Goal: Task Accomplishment & Management: Manage account settings

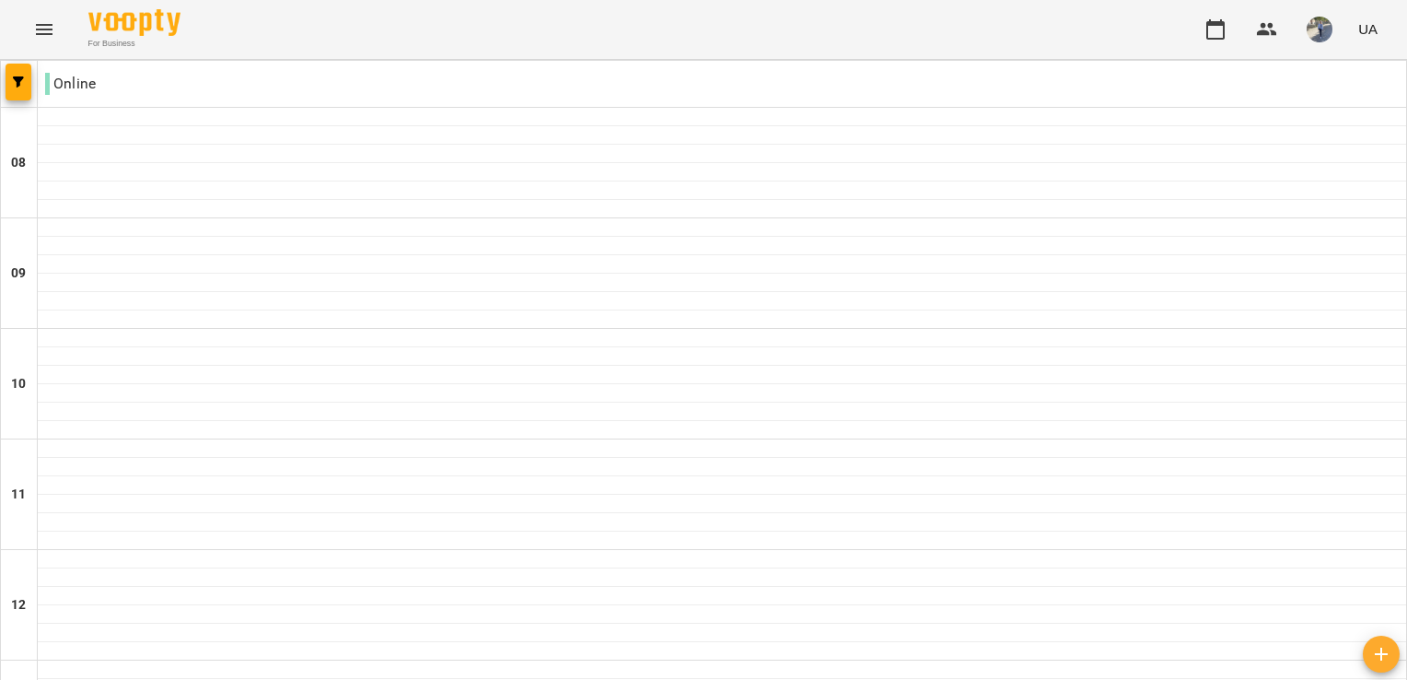
scroll to position [974, 0]
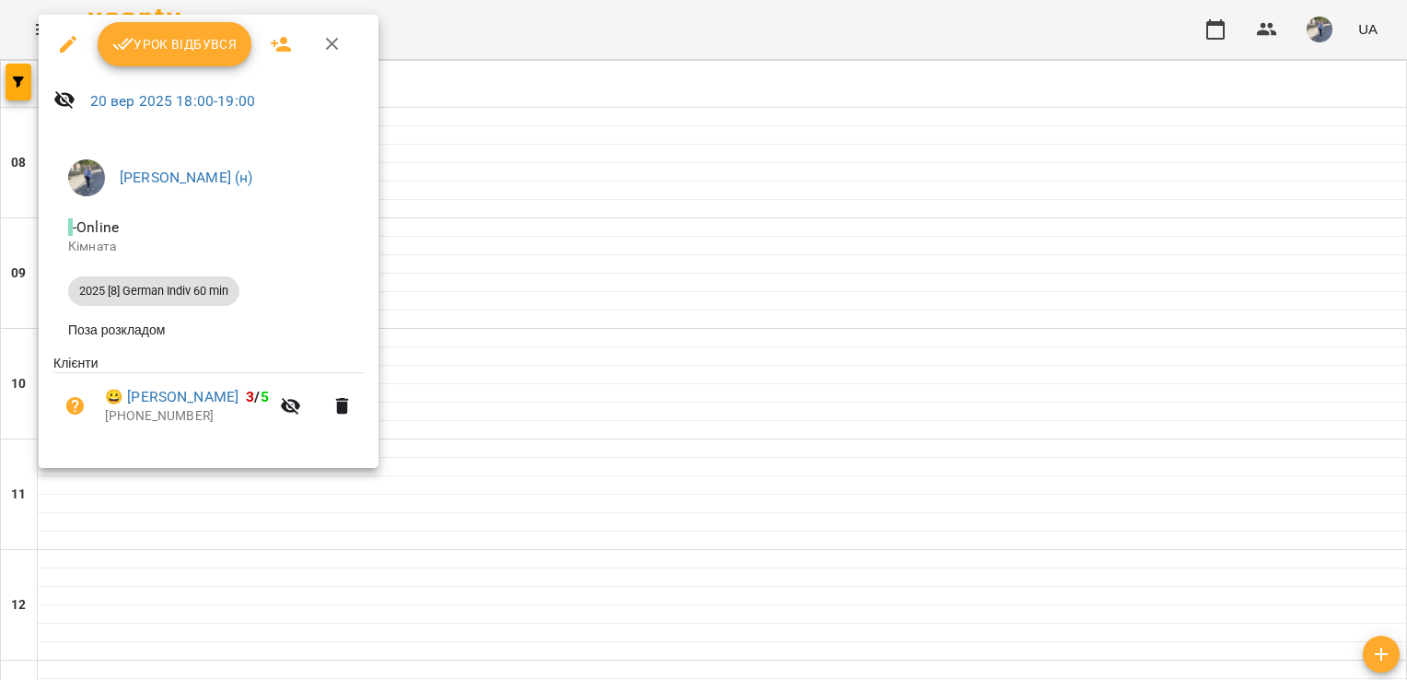
click at [534, 32] on div at bounding box center [703, 340] width 1407 height 680
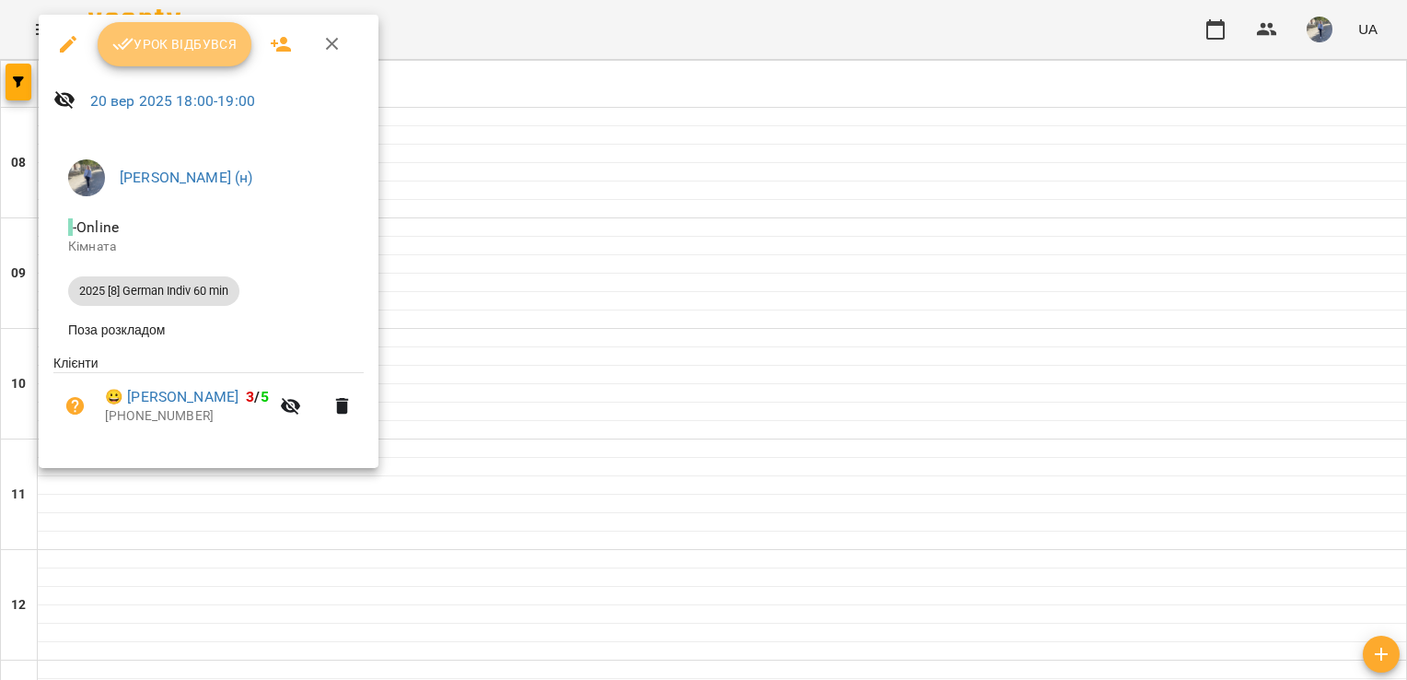
click at [170, 48] on span "Урок відбувся" at bounding box center [174, 44] width 125 height 22
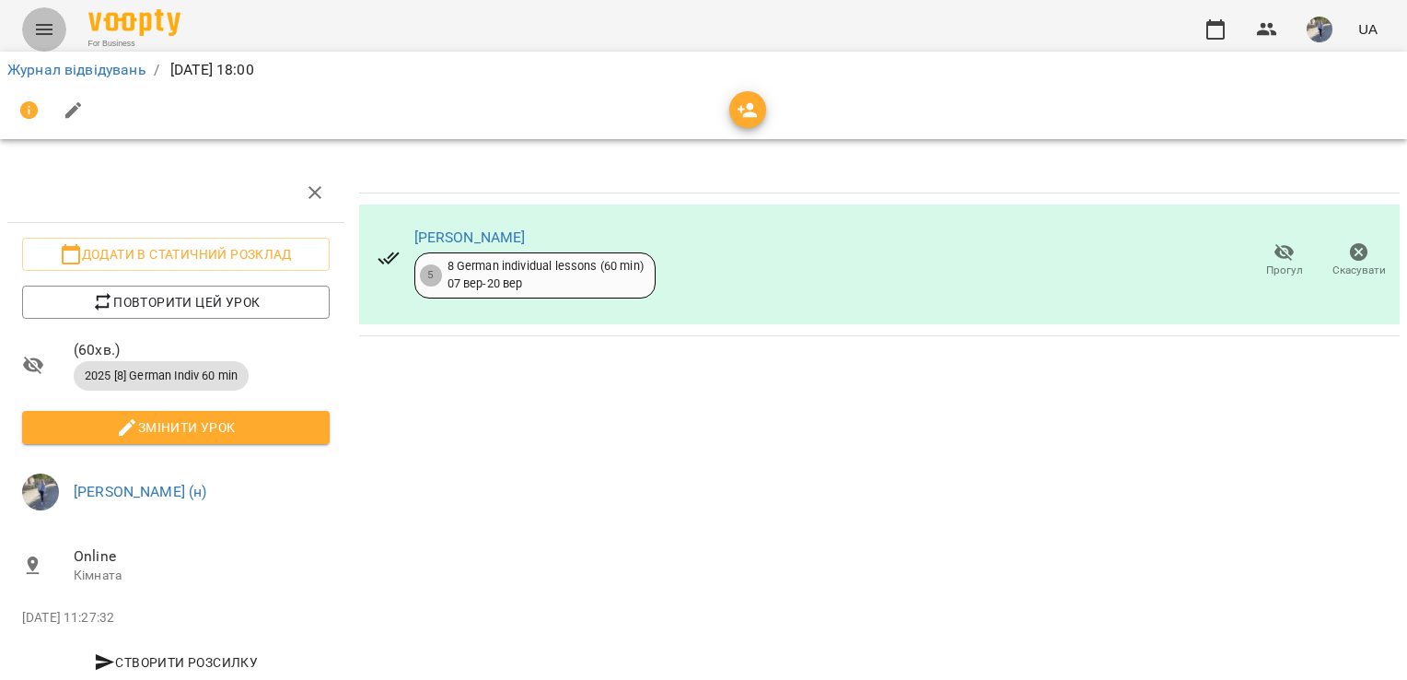
click at [39, 29] on icon "Menu" at bounding box center [44, 29] width 17 height 11
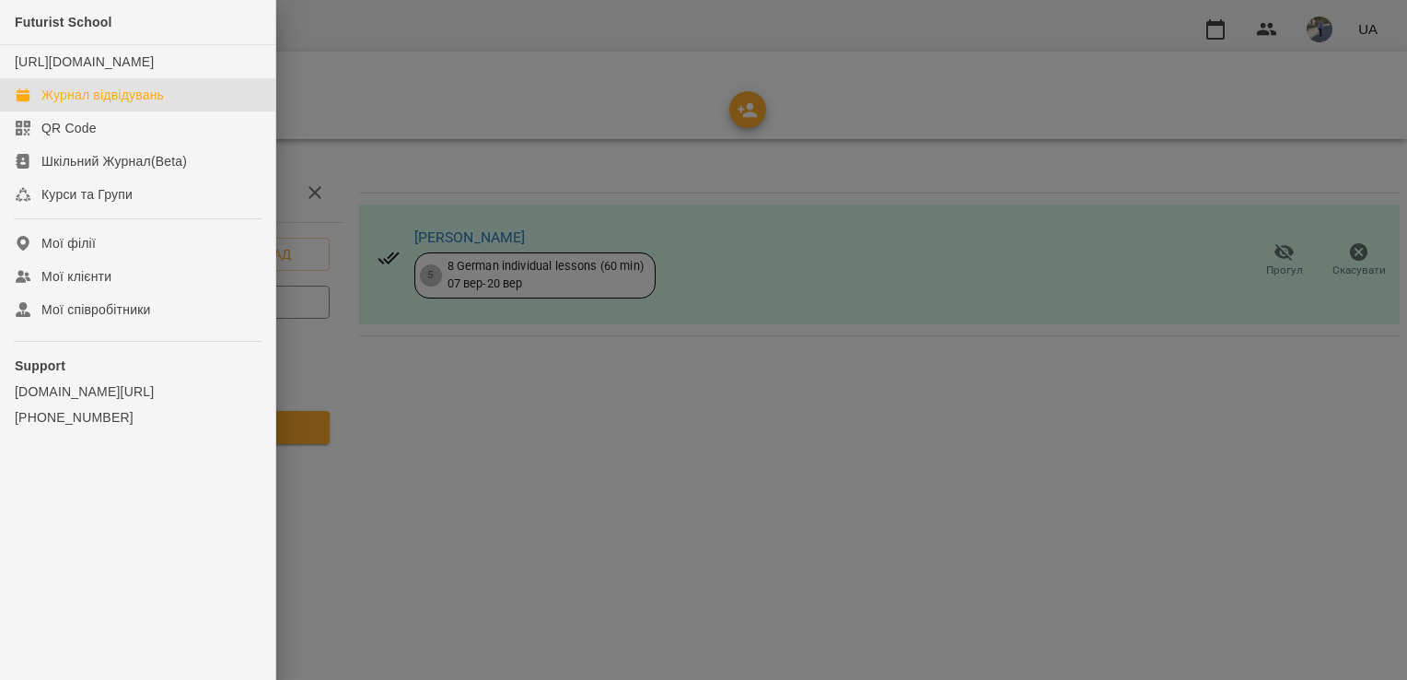
click at [125, 104] on div "Журнал відвідувань" at bounding box center [102, 95] width 123 height 18
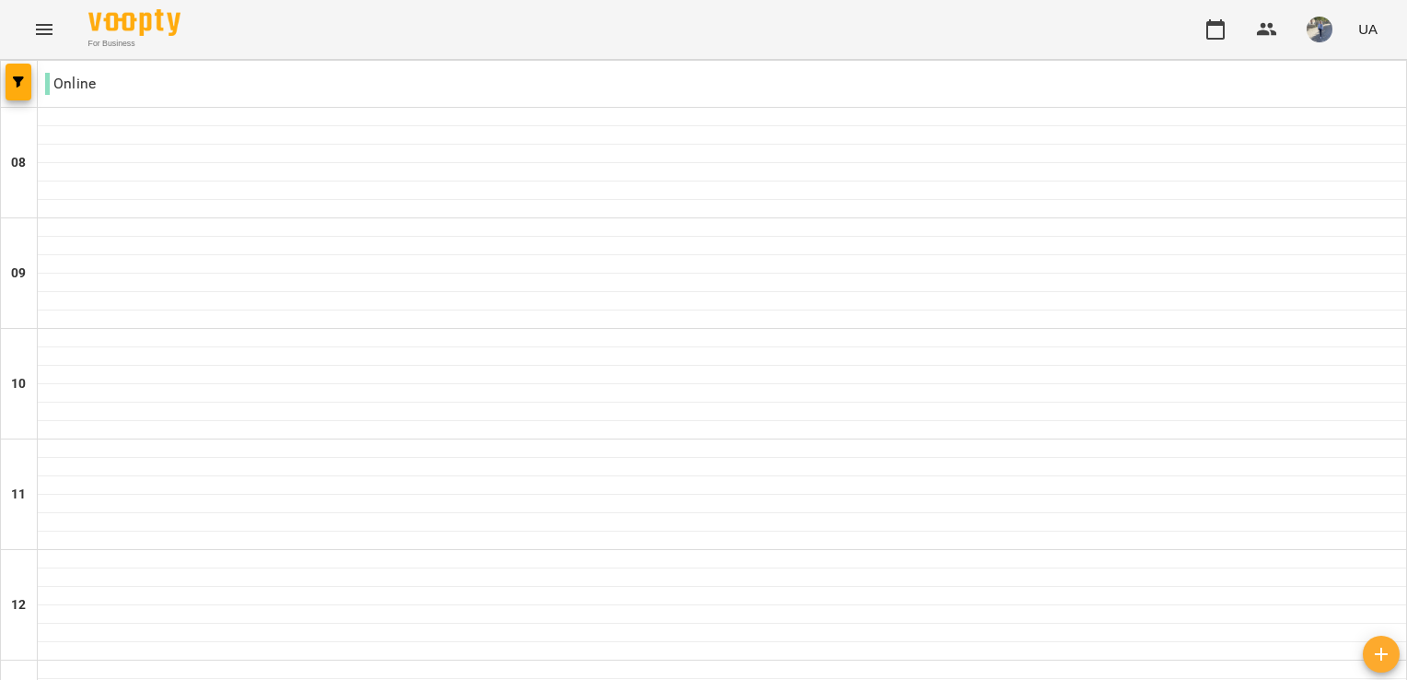
click at [1323, 31] on img "button" at bounding box center [1320, 30] width 26 height 26
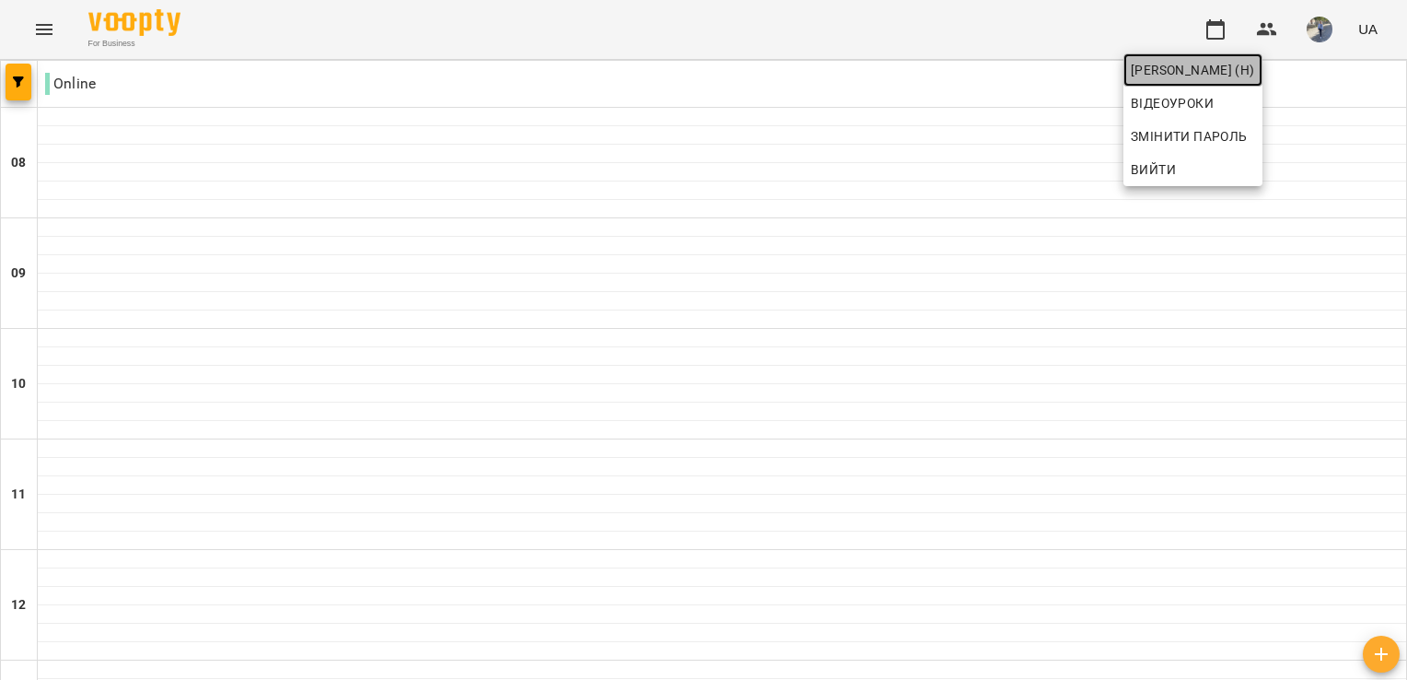
click at [1255, 64] on span "[PERSON_NAME] (н)" at bounding box center [1193, 70] width 124 height 22
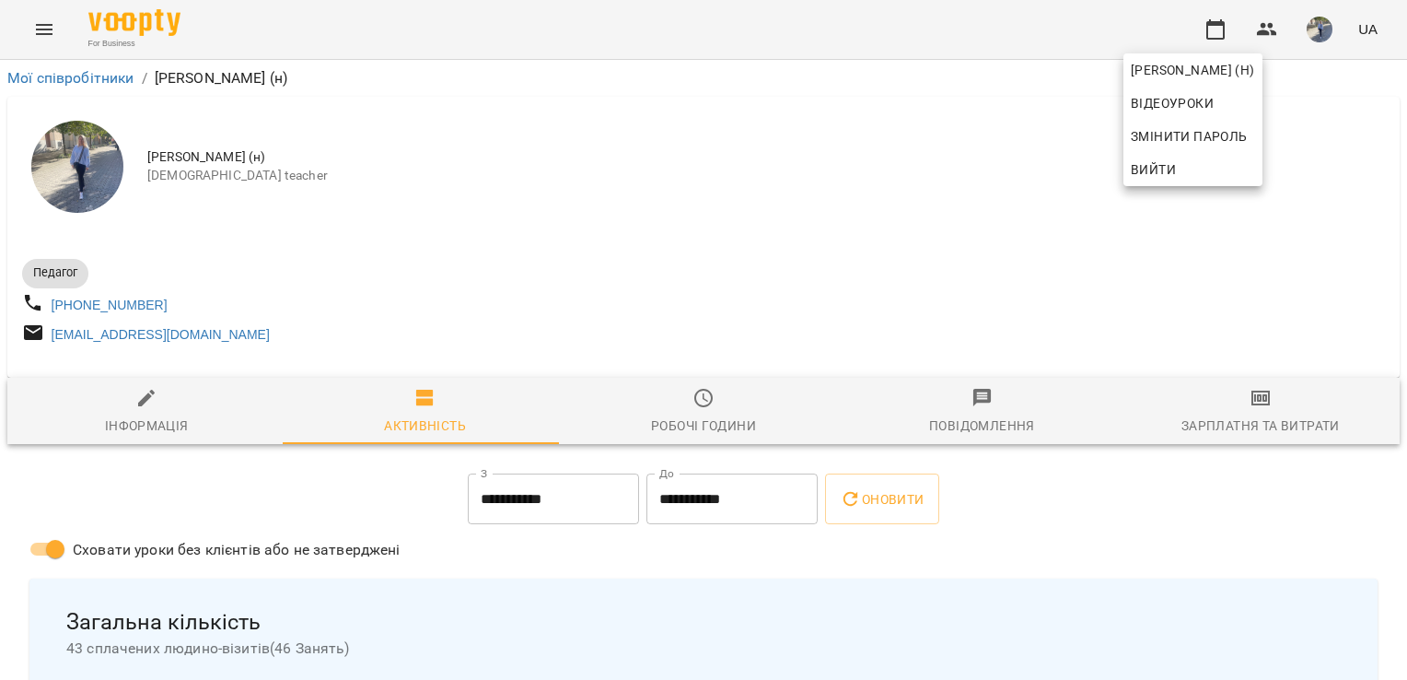
click at [1086, 193] on div at bounding box center [703, 340] width 1407 height 680
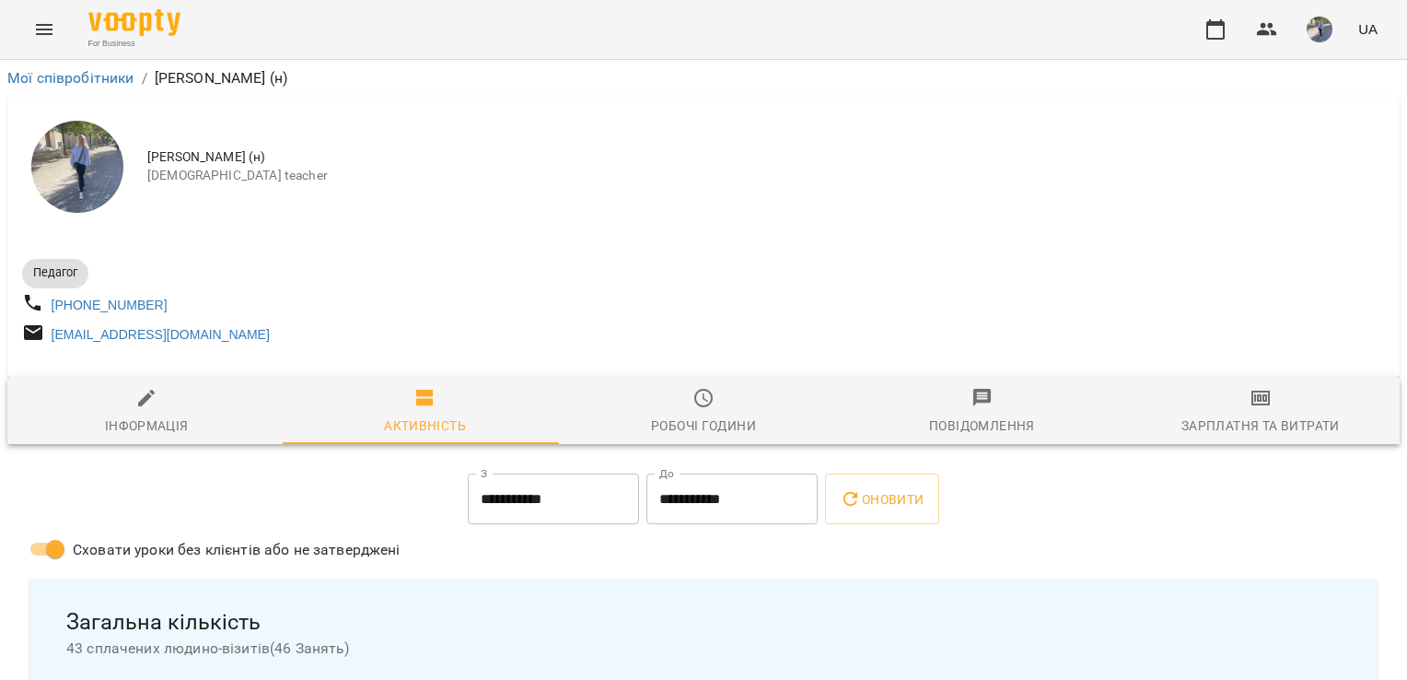
click at [1086, 193] on div "[PERSON_NAME] (н) [DEMOGRAPHIC_DATA] teacher" at bounding box center [703, 167] width 1393 height 140
click at [49, 16] on button "Menu" at bounding box center [44, 29] width 44 height 44
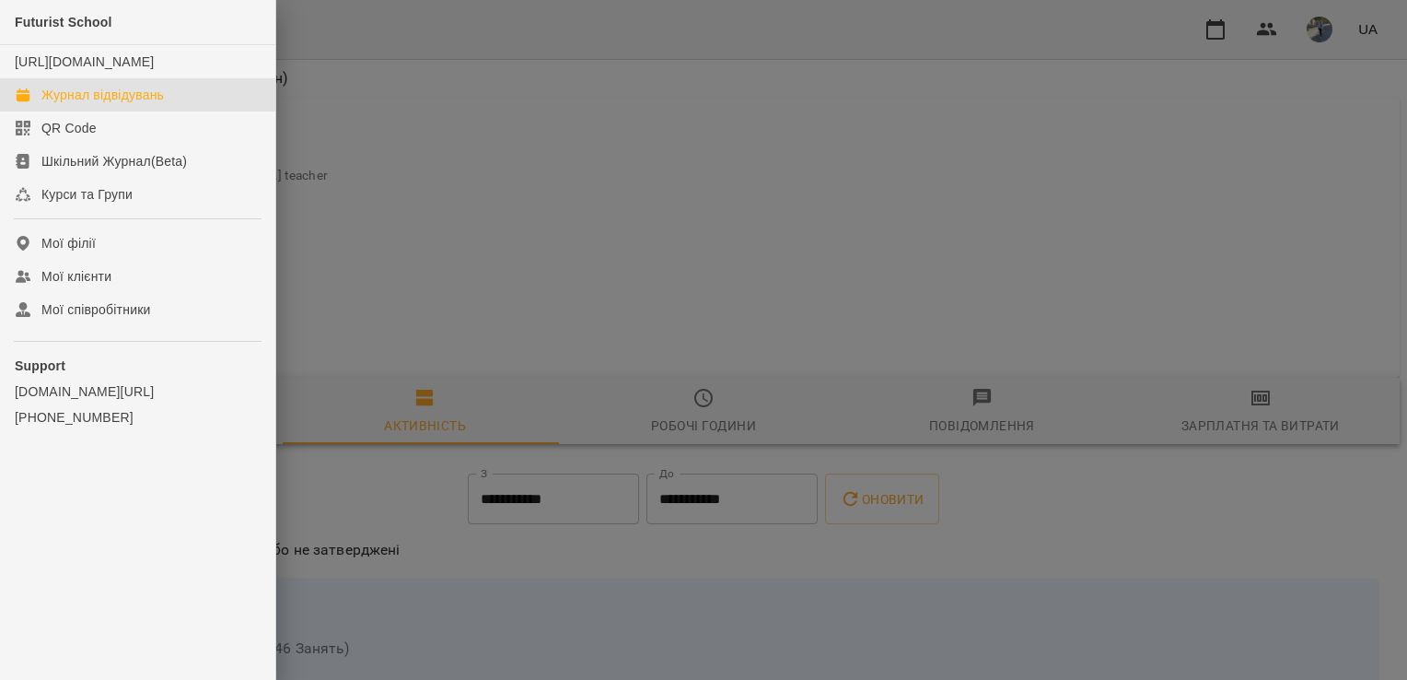
click at [128, 104] on div "Журнал відвідувань" at bounding box center [102, 95] width 123 height 18
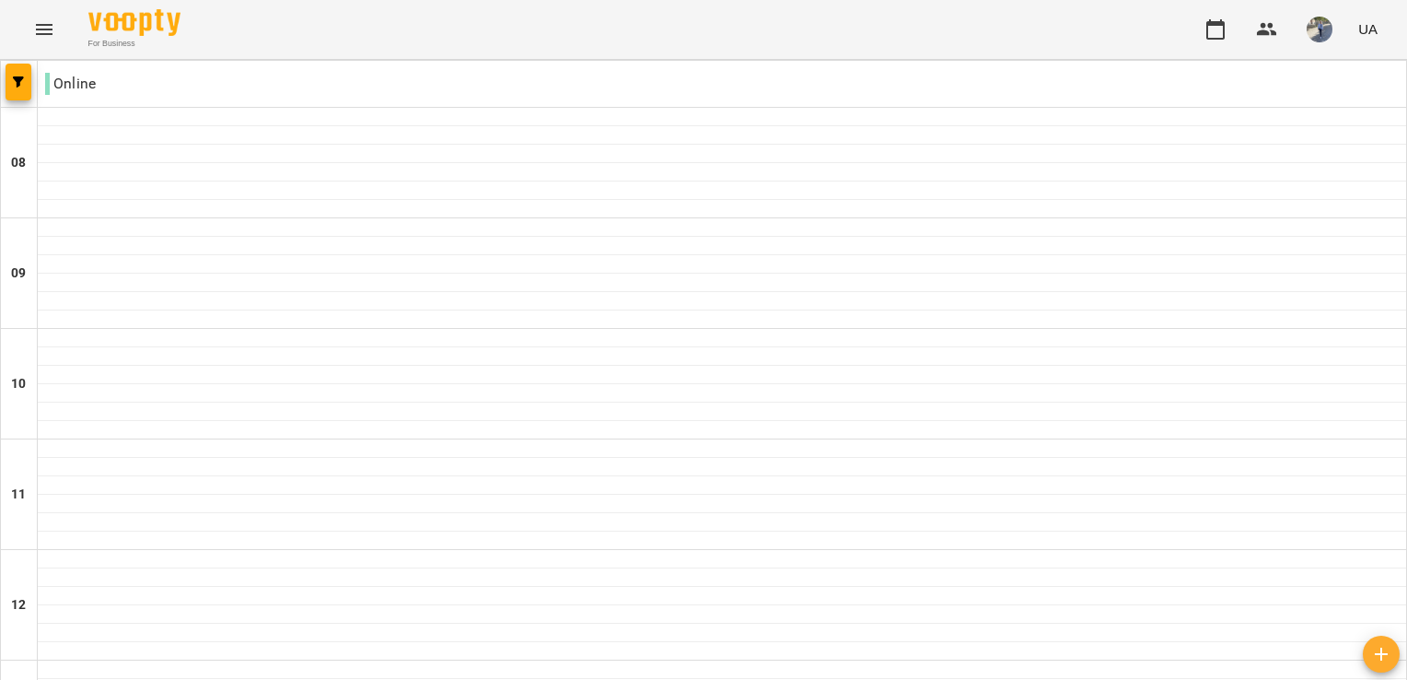
scroll to position [388, 0]
